Goal: Communication & Community: Answer question/provide support

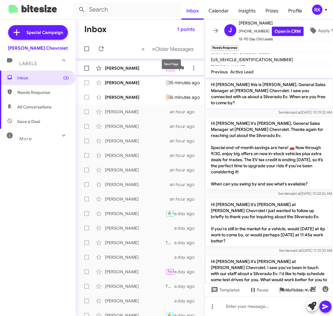
scroll to position [204, 0]
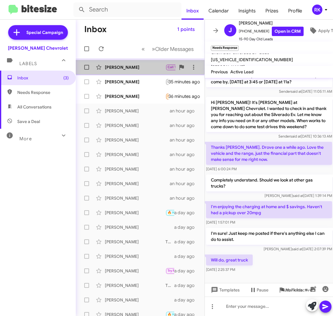
click at [121, 67] on div "[PERSON_NAME]" at bounding box center [135, 67] width 61 height 6
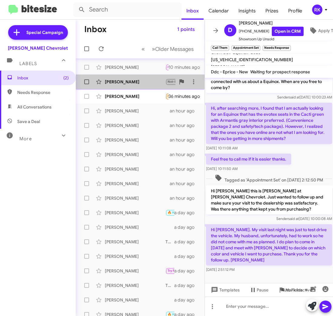
click at [119, 83] on div "[PERSON_NAME]" at bounding box center [135, 82] width 61 height 6
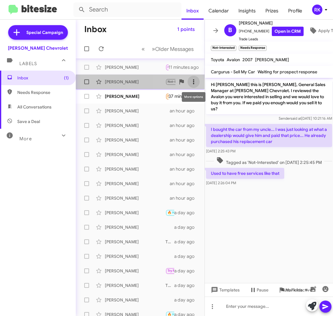
click at [193, 82] on icon at bounding box center [193, 81] width 7 height 7
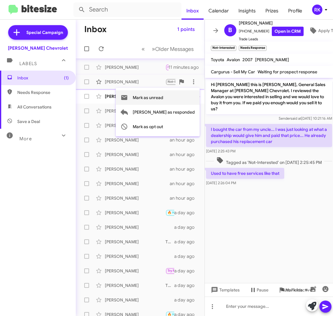
click at [163, 98] on span "Mark as unread" at bounding box center [148, 97] width 31 height 15
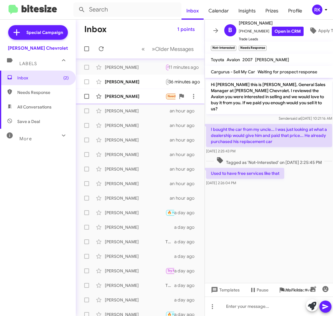
click at [124, 97] on div "[PERSON_NAME]" at bounding box center [135, 96] width 61 height 6
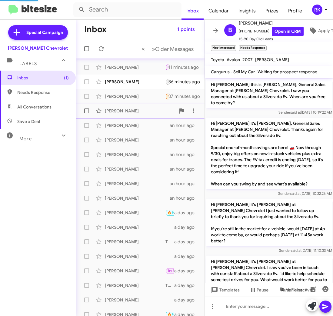
scroll to position [204, 0]
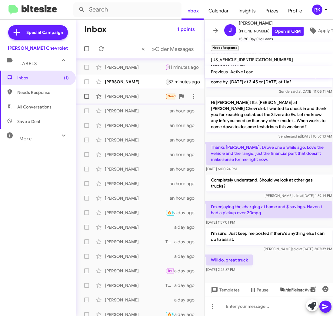
click at [88, 96] on span at bounding box center [86, 96] width 5 height 5
click at [87, 99] on input "checkbox" at bounding box center [86, 99] width 0 height 0
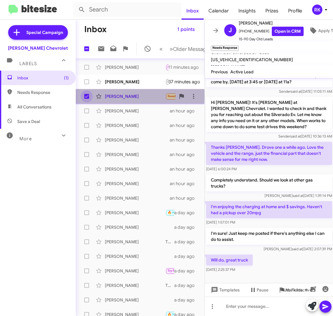
click at [87, 96] on span at bounding box center [86, 96] width 5 height 5
click at [87, 99] on input "checkbox" at bounding box center [86, 99] width 0 height 0
checkbox input "false"
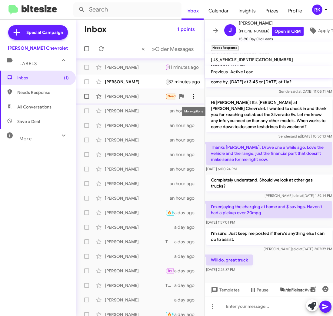
click at [194, 98] on icon at bounding box center [193, 96] width 7 height 7
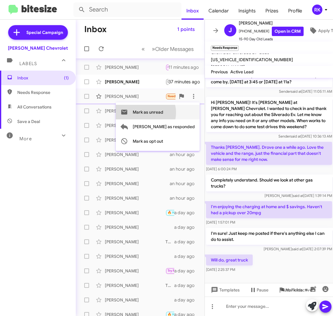
click at [163, 112] on span "Mark as unread" at bounding box center [148, 112] width 31 height 15
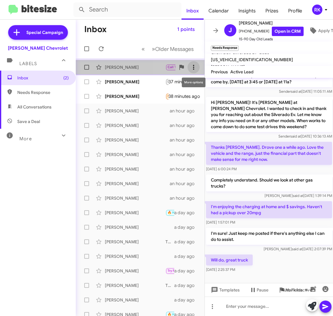
click at [194, 69] on icon at bounding box center [193, 67] width 1 height 5
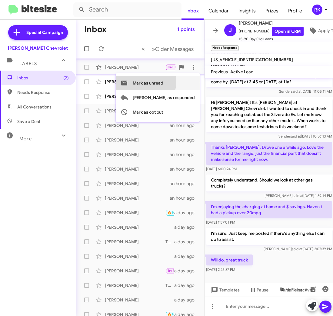
click at [163, 81] on span "Mark as unread" at bounding box center [148, 83] width 31 height 15
